Goal: Transaction & Acquisition: Book appointment/travel/reservation

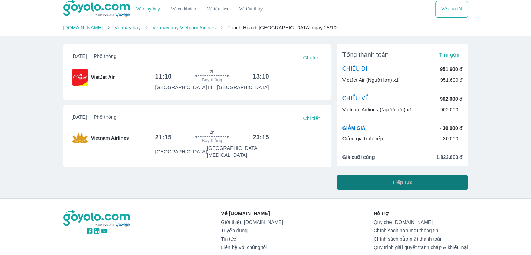
click at [408, 179] on span "Tiếp tục" at bounding box center [403, 182] width 20 height 7
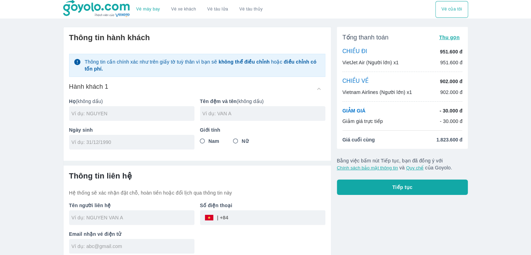
scroll to position [4, 0]
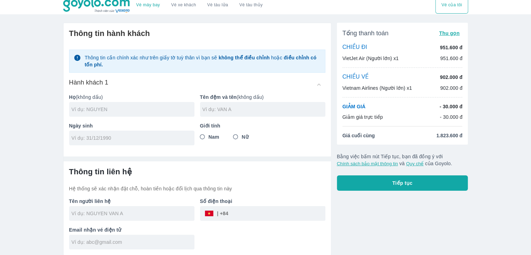
click at [130, 109] on input "text" at bounding box center [133, 109] width 123 height 7
type input "VO"
click at [227, 107] on input "text" at bounding box center [264, 109] width 123 height 7
type input "THI [PERSON_NAME]"
click at [85, 145] on div at bounding box center [131, 138] width 125 height 15
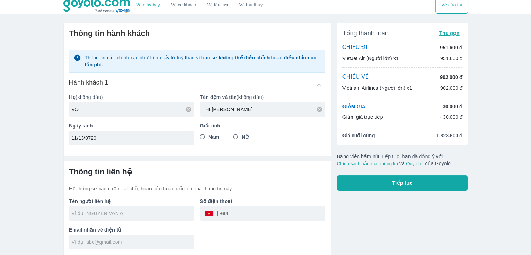
type input "11/13/0720"
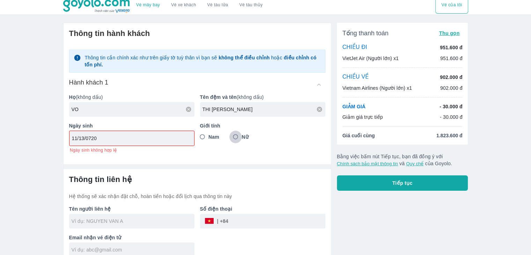
click at [237, 134] on input "Nữ" at bounding box center [235, 137] width 13 height 13
radio input "true"
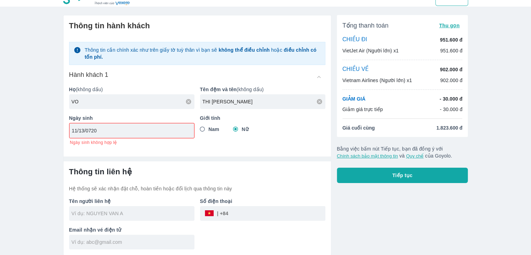
click at [102, 130] on input "11/13/0720" at bounding box center [129, 130] width 115 height 7
type input "[DATE]"
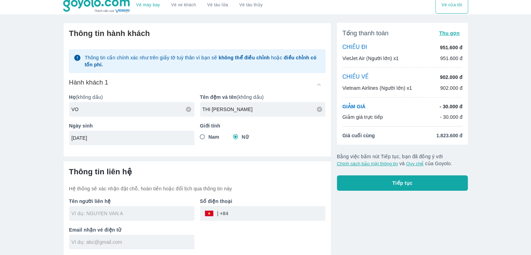
click at [119, 214] on input "text" at bounding box center [133, 213] width 123 height 7
type input "VO"
type input "VO THI [PERSON_NAME]"
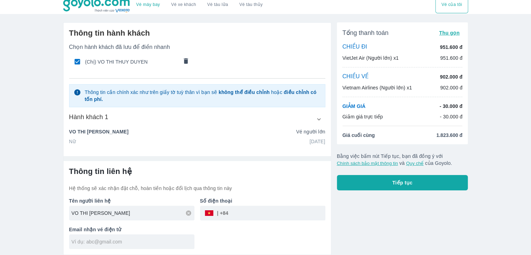
scroll to position [4, 0]
click at [123, 243] on input "text" at bounding box center [133, 242] width 123 height 7
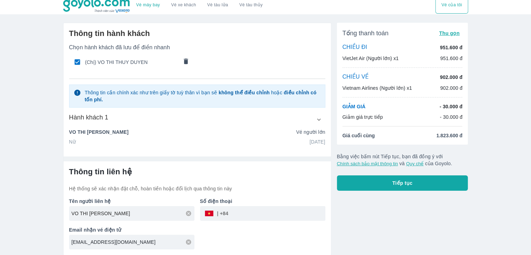
type input "[EMAIL_ADDRESS][DOMAIN_NAME]"
click at [264, 216] on input "tel" at bounding box center [276, 213] width 97 height 17
type input "0879557855"
click at [317, 195] on div "Số điện thoại ​ 0879557855" at bounding box center [260, 206] width 131 height 29
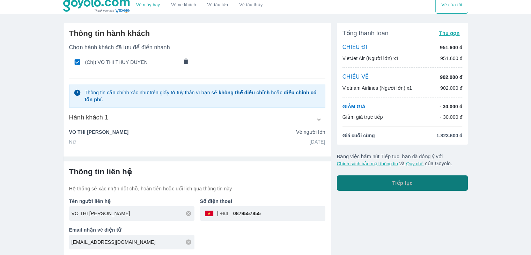
click at [387, 179] on button "Tiếp tục" at bounding box center [402, 182] width 131 height 15
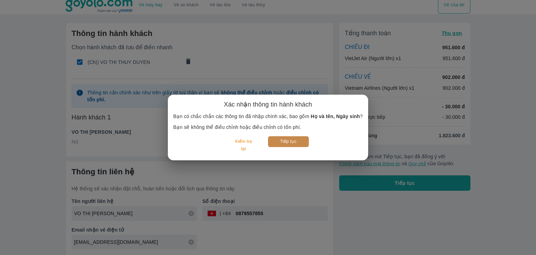
click at [282, 145] on button "Tiếp tục" at bounding box center [288, 141] width 41 height 11
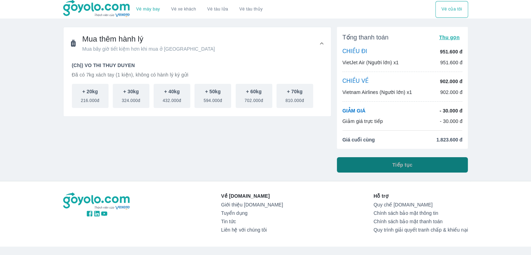
click at [361, 169] on button "Tiếp tục" at bounding box center [402, 164] width 131 height 15
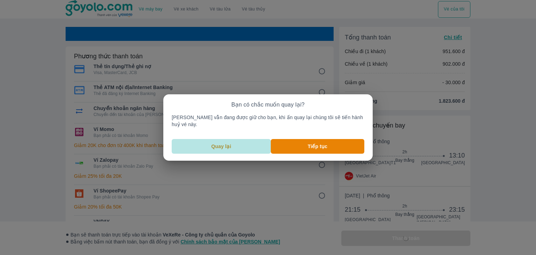
click at [231, 144] on p "Quay lại" at bounding box center [222, 146] width 20 height 7
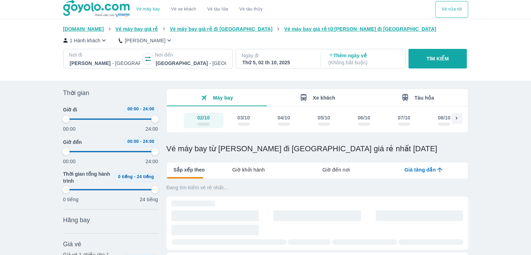
type input "97.9166666666667"
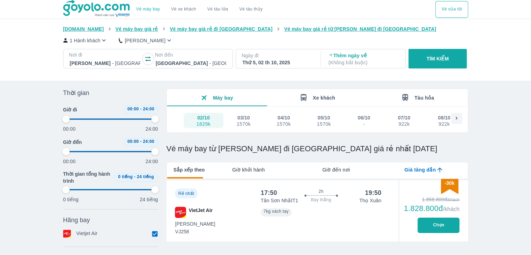
type input "97.9166666666667"
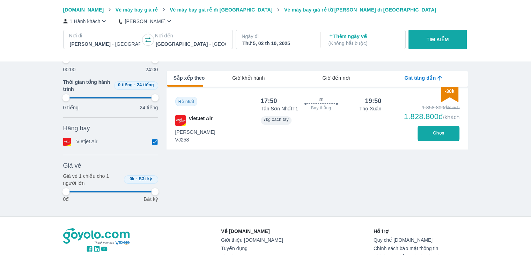
type input "97.9166666666667"
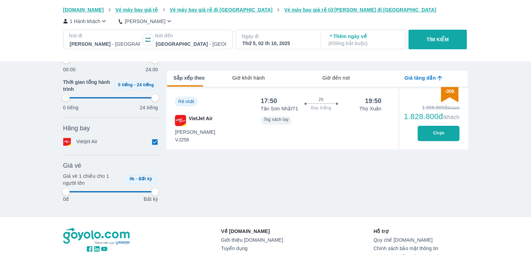
type input "97.9166666666667"
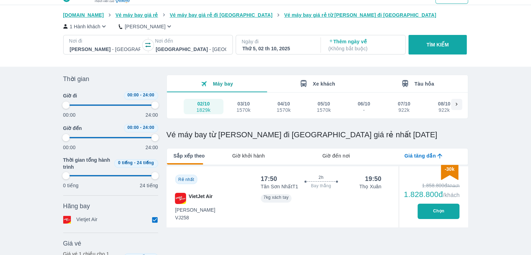
type input "97.9166666666667"
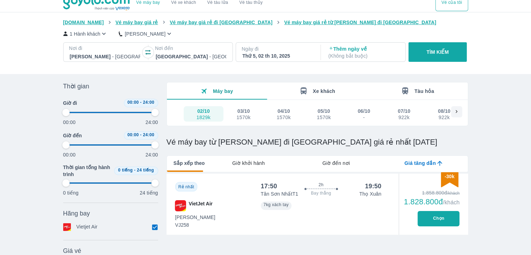
type input "97.9166666666667"
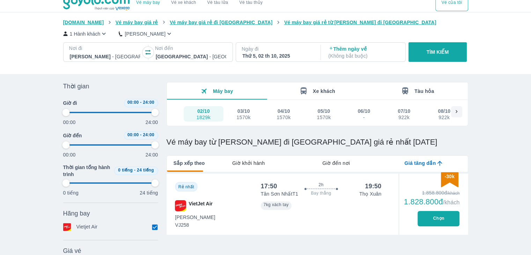
type input "97.9166666666667"
